Goal: Connect with others: Connect with others

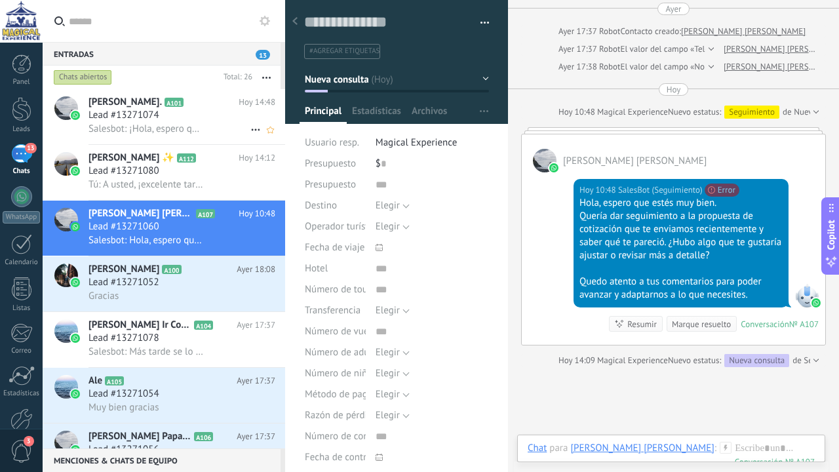
click at [176, 108] on h2 "Gerson. A101" at bounding box center [164, 102] width 150 height 13
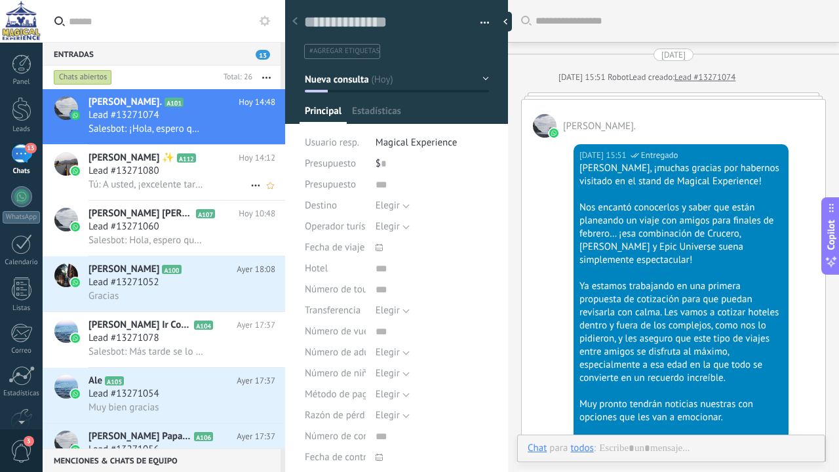
scroll to position [4110, 0]
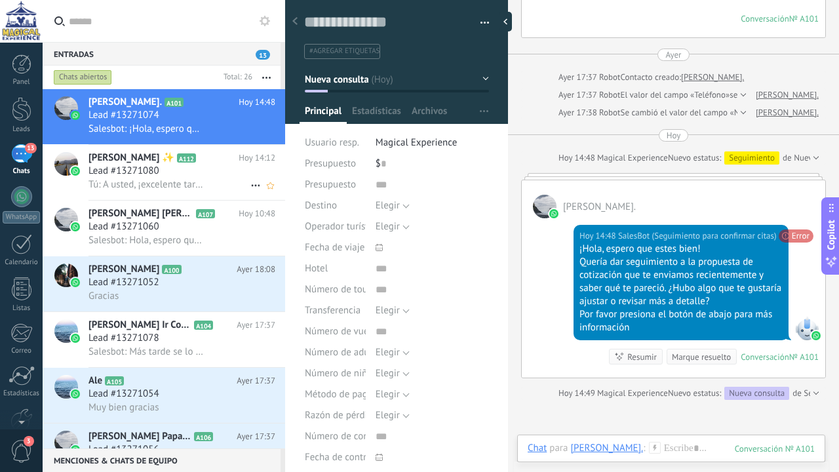
click at [195, 156] on span "A112" at bounding box center [186, 157] width 19 height 9
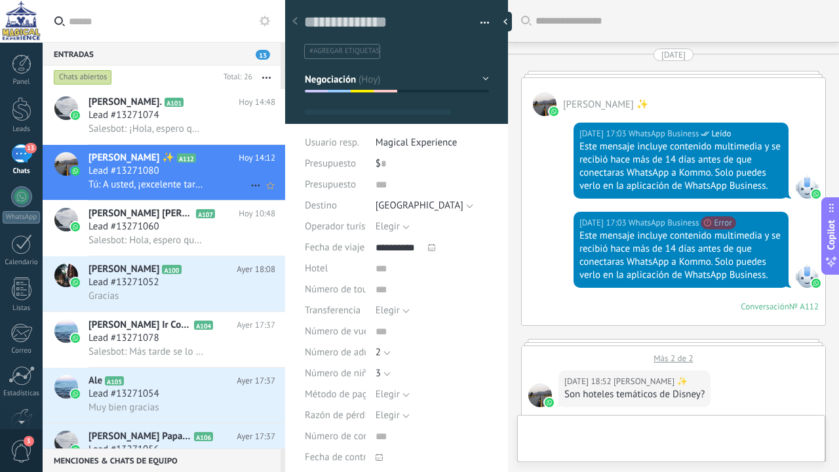
type textarea "**********"
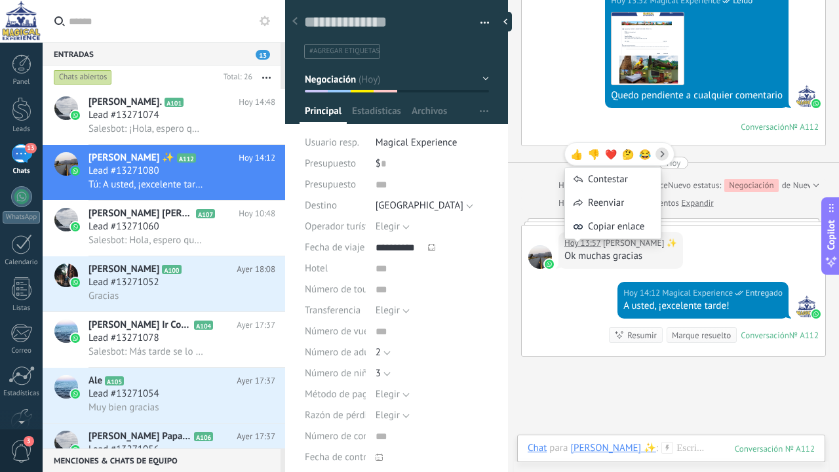
scroll to position [2445, 0]
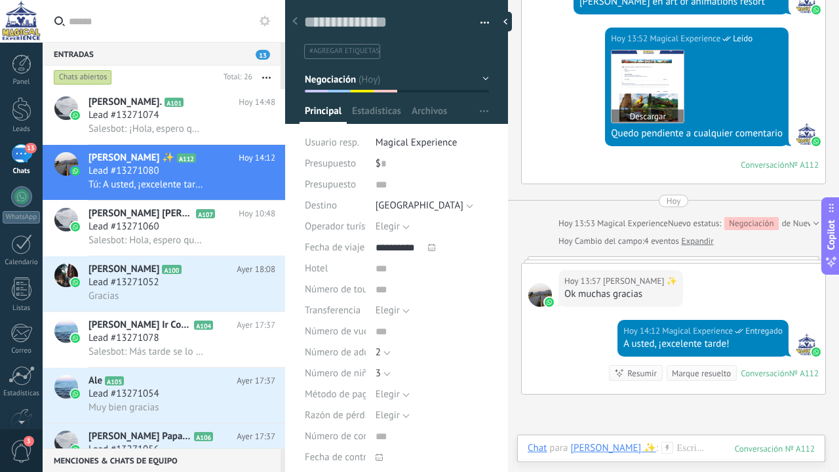
click at [626, 73] on img at bounding box center [648, 86] width 72 height 72
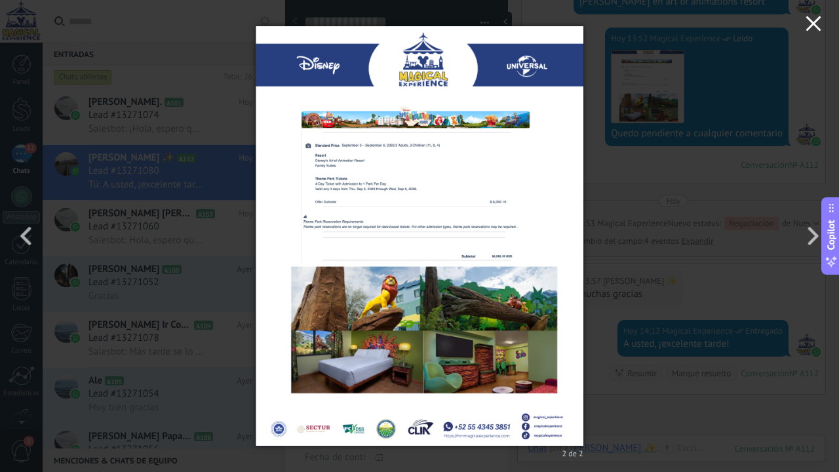
click at [818, 26] on icon "button" at bounding box center [814, 24] width 16 height 16
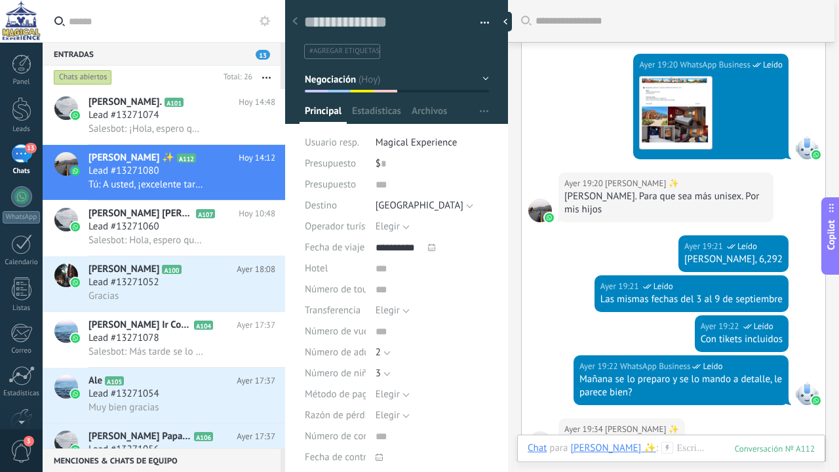
scroll to position [1927, 0]
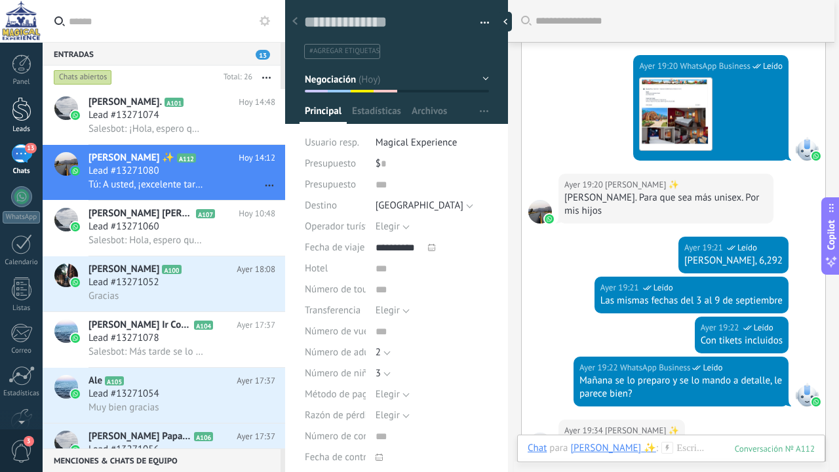
click at [18, 102] on div at bounding box center [22, 109] width 20 height 24
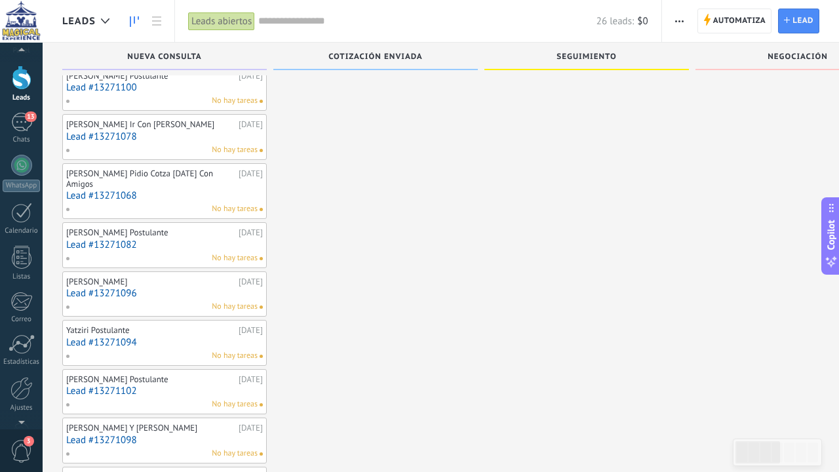
scroll to position [45, 0]
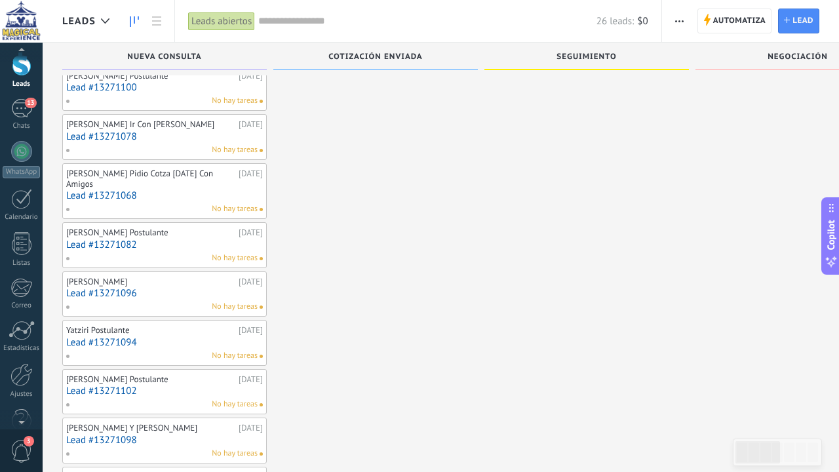
click at [30, 447] on span "3" at bounding box center [21, 451] width 22 height 23
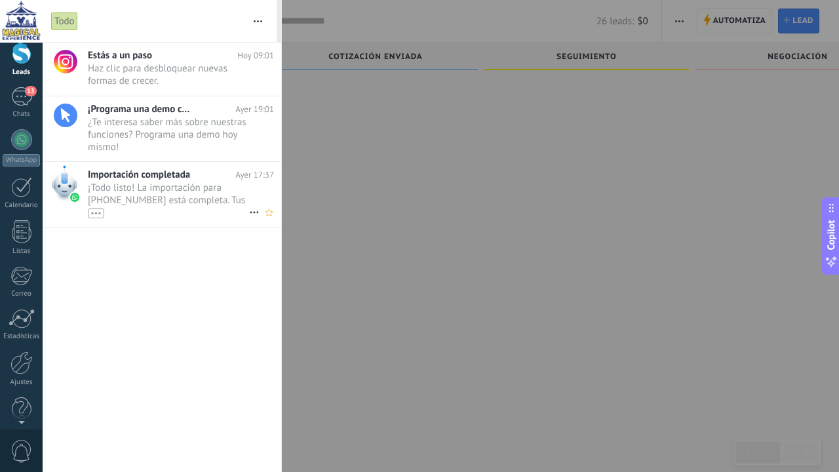
scroll to position [0, 0]
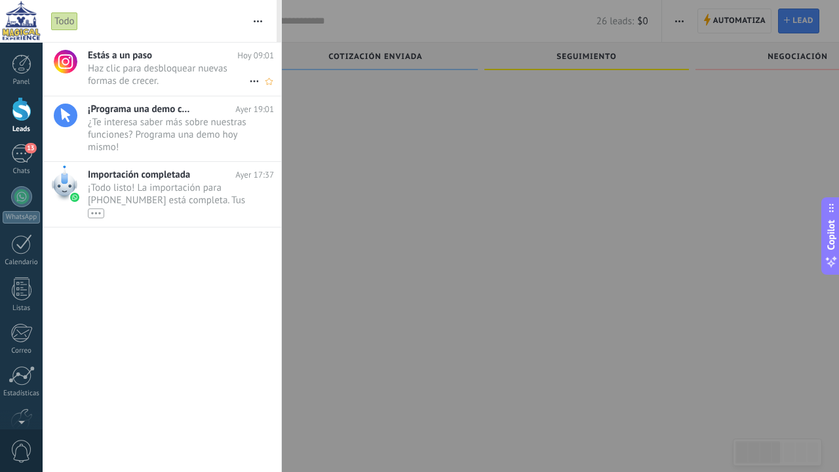
click at [176, 70] on span "Haz clic para desbloquear nuevas formas de crecer. •••" at bounding box center [168, 74] width 161 height 25
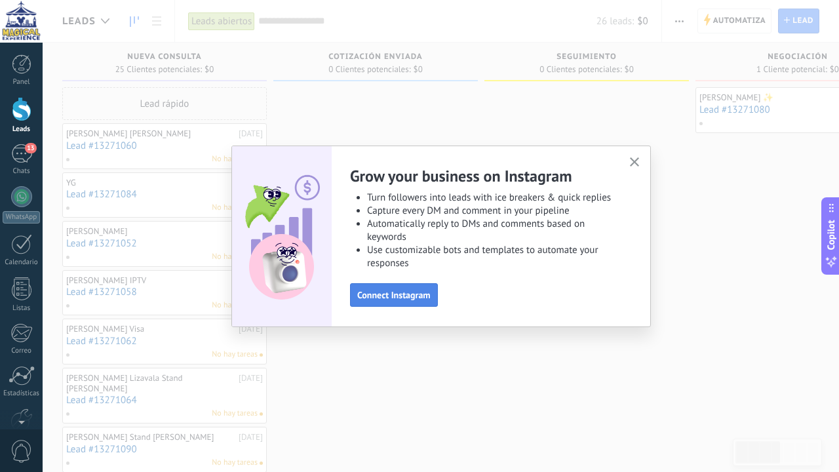
click at [407, 302] on button "Connect Instagram" at bounding box center [394, 295] width 88 height 24
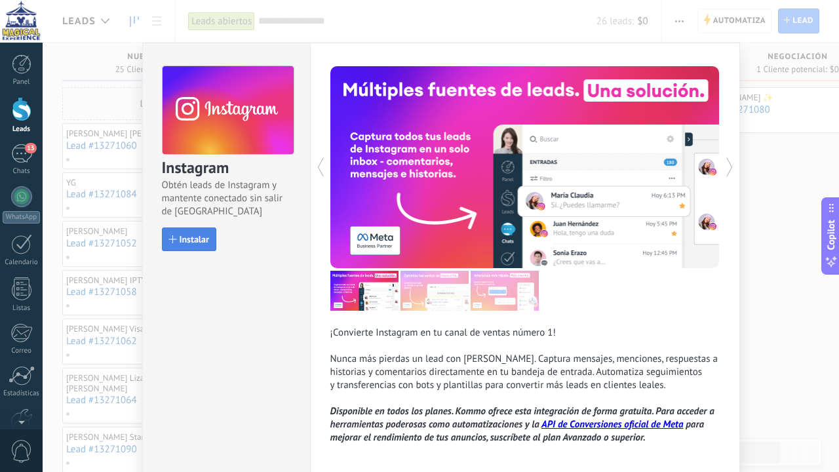
click at [180, 244] on span "Instalar" at bounding box center [195, 239] width 30 height 9
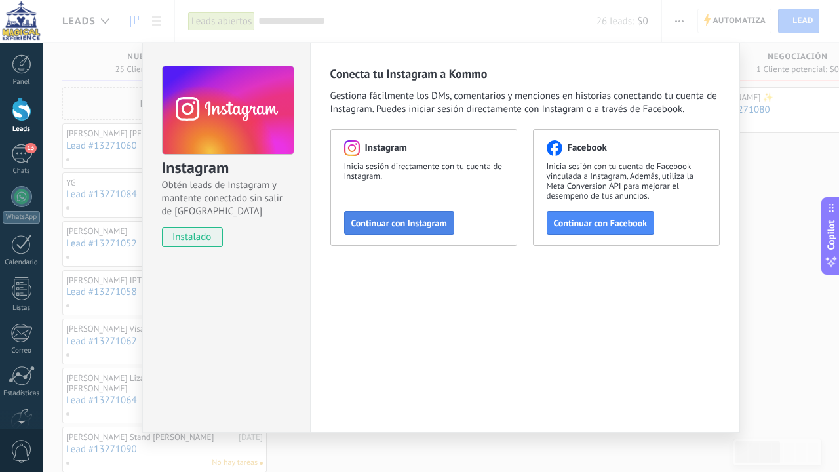
click at [439, 224] on span "Continuar con Instagram" at bounding box center [399, 222] width 96 height 9
